Goal: Task Accomplishment & Management: Manage account settings

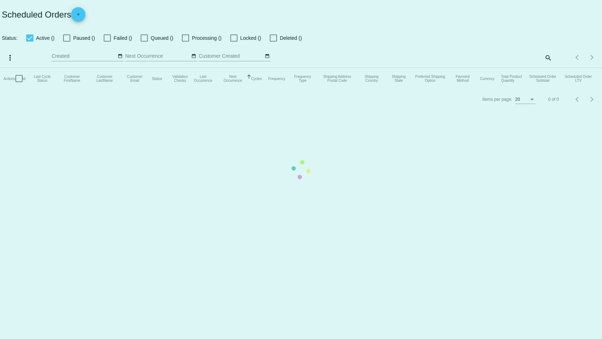
checkbox input "false"
click at [550, 68] on mat-table "Actions Id Last Cycle Status Customer FirstName Customer LastName Customer Emai…" at bounding box center [301, 79] width 602 height 22
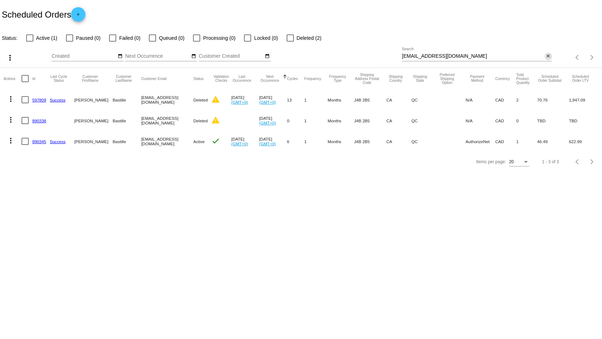
click at [551, 55] on button "close" at bounding box center [549, 57] width 8 height 8
click at [547, 56] on mat-icon "search" at bounding box center [548, 57] width 9 height 11
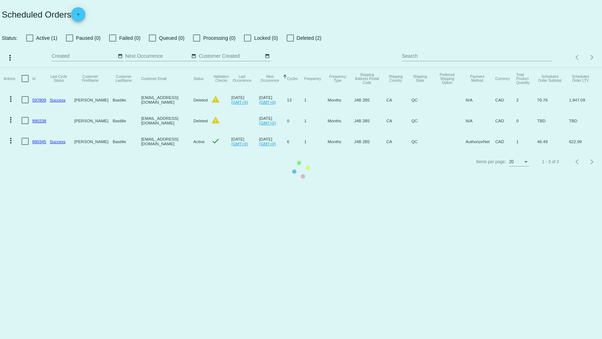
click at [492, 68] on mat-table "Actions Id Last Cycle Status Customer FirstName Customer LastName Customer Emai…" at bounding box center [301, 110] width 602 height 84
click at [477, 68] on mat-table "Actions Id Last Cycle Status Customer FirstName Customer LastName Customer Emai…" at bounding box center [301, 110] width 602 height 84
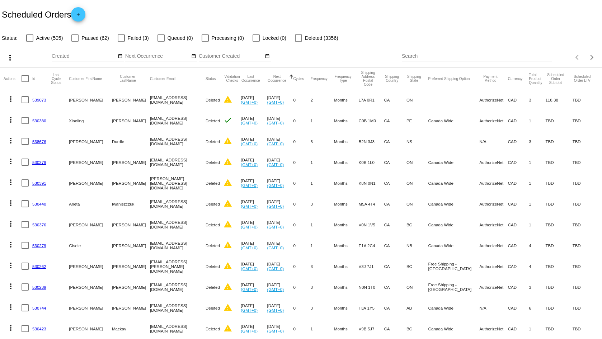
click at [482, 53] on div "Search" at bounding box center [477, 54] width 150 height 14
paste input "[EMAIL_ADDRESS][DOMAIN_NAME]"
type input "[EMAIL_ADDRESS][DOMAIN_NAME]"
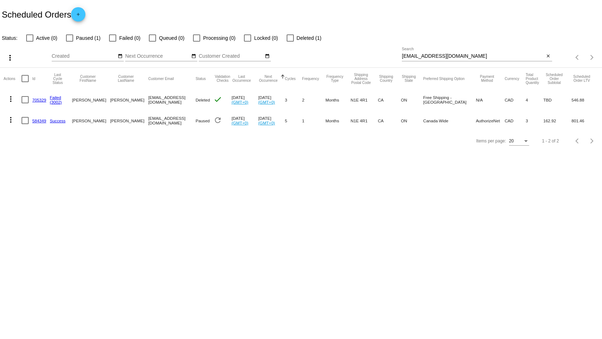
click at [35, 120] on link "584349" at bounding box center [39, 120] width 14 height 5
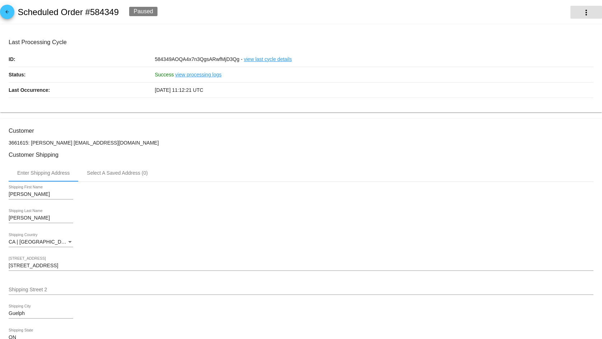
click at [582, 11] on mat-icon "more_vert" at bounding box center [586, 12] width 9 height 9
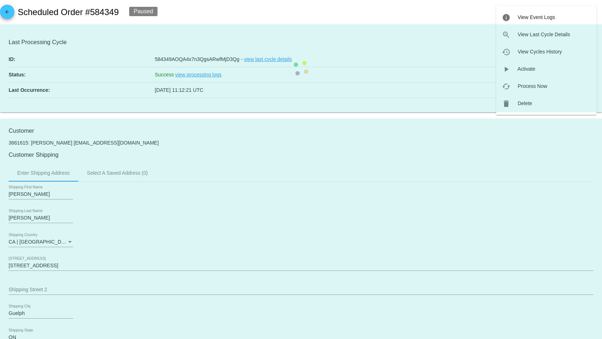
click at [523, 111] on mat-card "Last Processing Cycle ID: 584349AOQA4x7n3QgsARwfMjD3Qg - view last cycle detail…" at bounding box center [301, 68] width 602 height 88
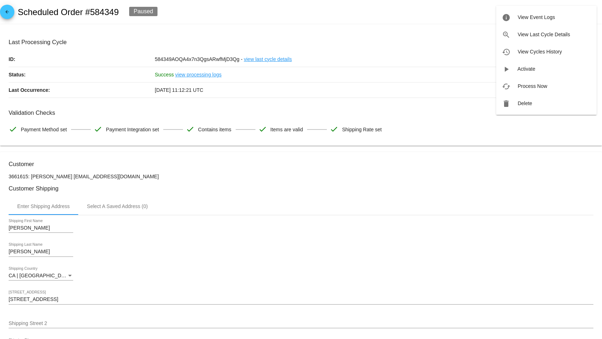
click at [523, 102] on span "Delete" at bounding box center [525, 104] width 14 height 6
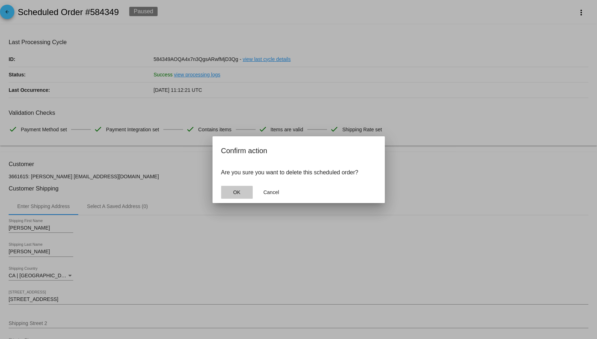
click at [235, 194] on span "OK" at bounding box center [236, 193] width 7 height 6
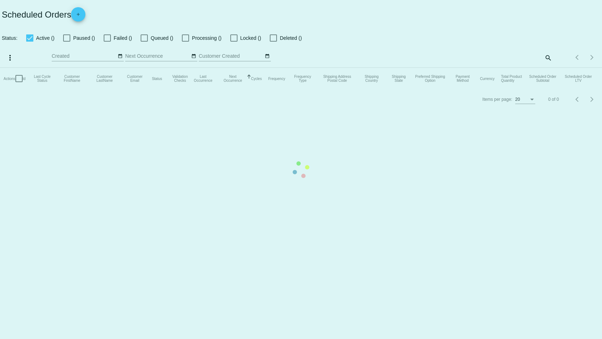
checkbox input "false"
